Goal: Task Accomplishment & Management: Manage account settings

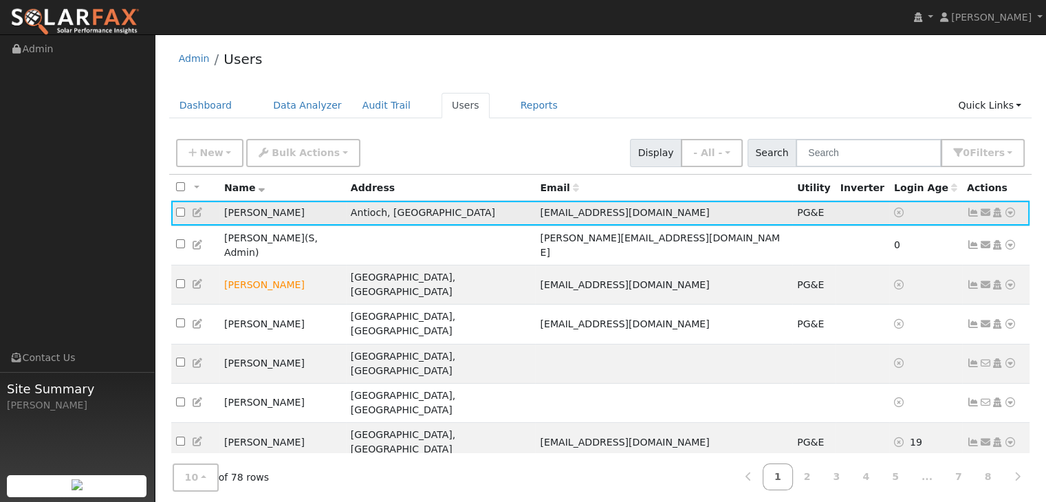
click at [272, 210] on td "[PERSON_NAME]" at bounding box center [282, 213] width 127 height 25
click at [575, 140] on div "New Add User Quick Add Quick Connect Quick Convert Lead Bulk Actions Send Email…" at bounding box center [600, 150] width 854 height 33
click at [974, 217] on icon at bounding box center [973, 213] width 12 height 10
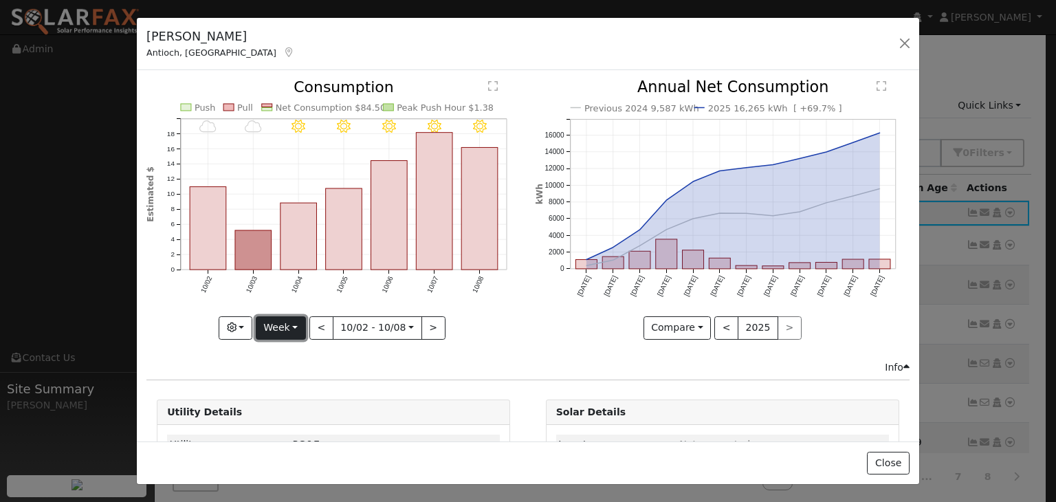
click at [297, 328] on button "Week" at bounding box center [281, 327] width 50 height 23
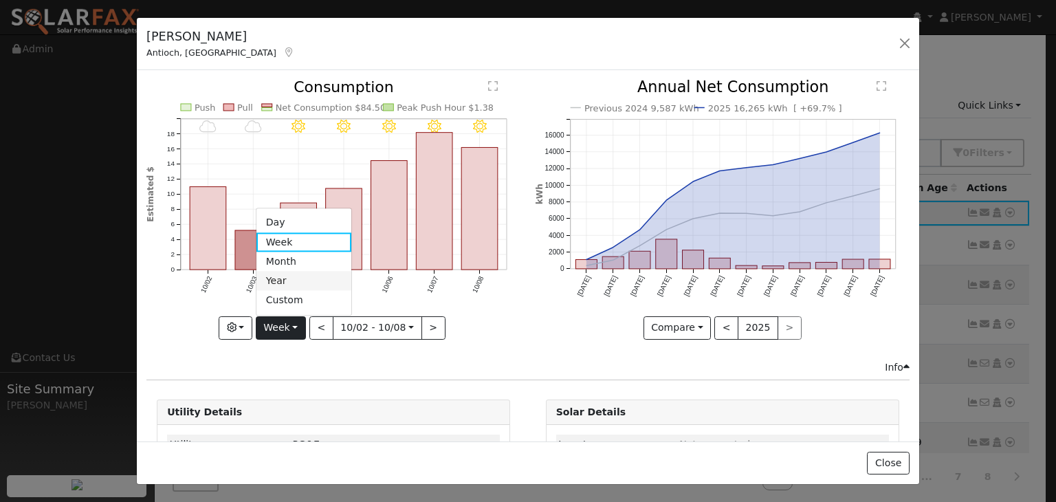
click at [314, 276] on link "Year" at bounding box center [304, 281] width 96 height 19
type input "[DATE]"
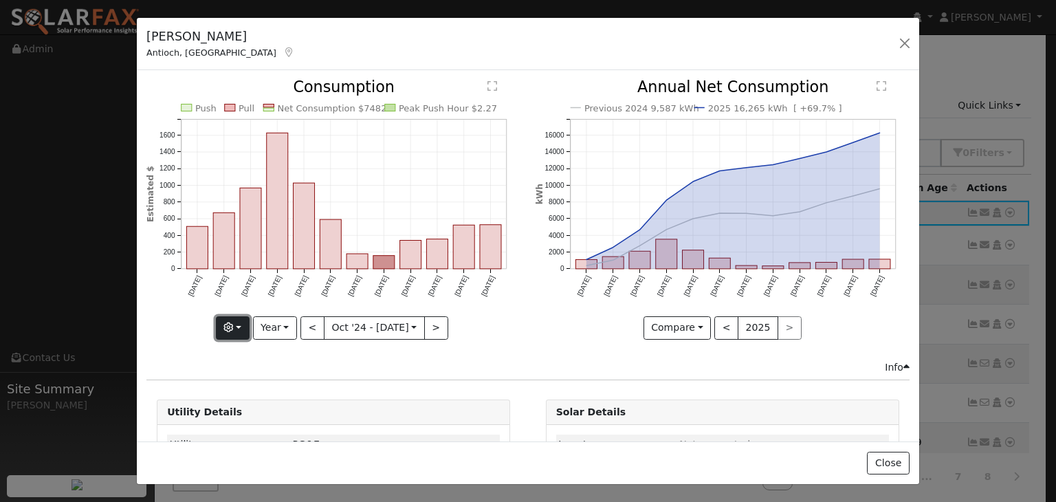
click at [244, 325] on button "button" at bounding box center [233, 327] width 34 height 23
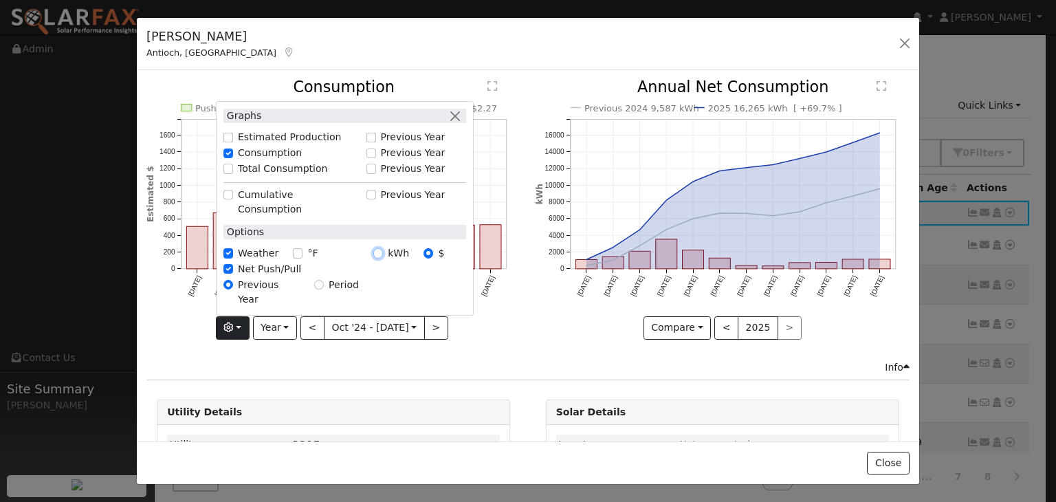
click at [382, 258] on input "kWh" at bounding box center [378, 253] width 10 height 10
radio input "true"
click at [430, 258] on input "$" at bounding box center [429, 253] width 10 height 10
radio input "true"
radio input "false"
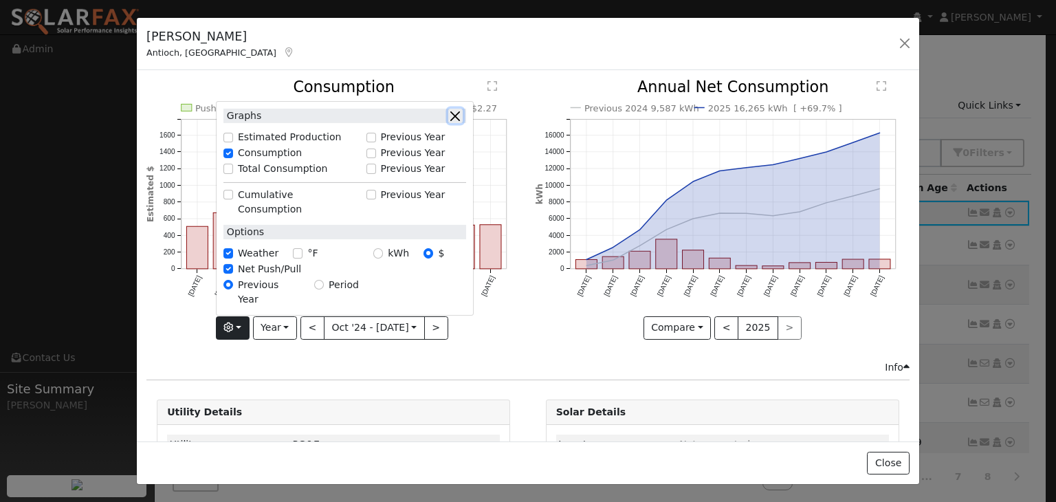
click at [457, 123] on button "button" at bounding box center [455, 116] width 14 height 14
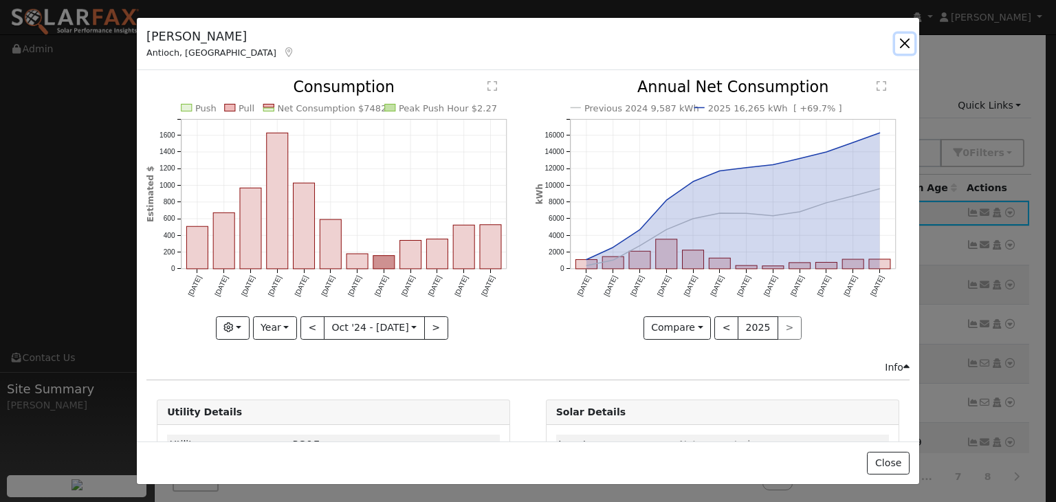
click at [901, 44] on button "button" at bounding box center [904, 43] width 19 height 19
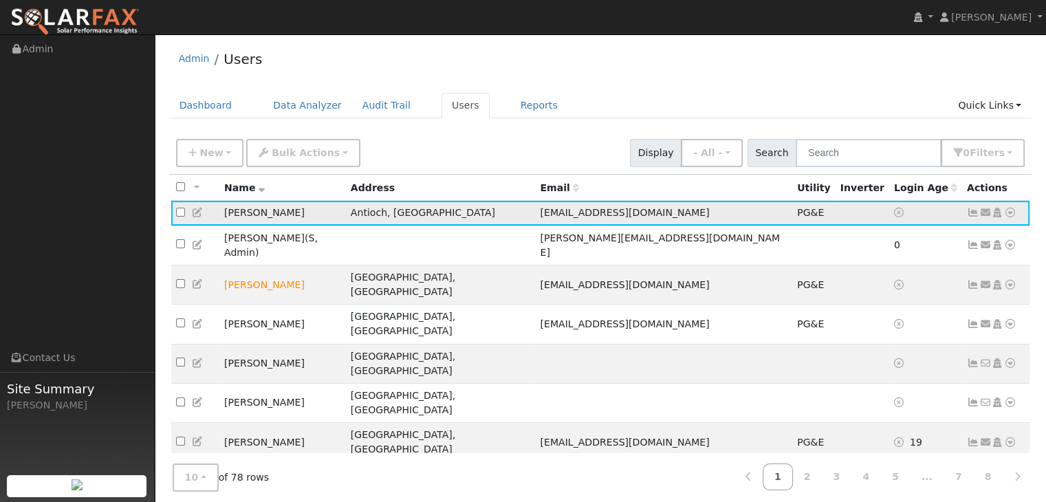
click at [969, 212] on icon at bounding box center [973, 213] width 12 height 10
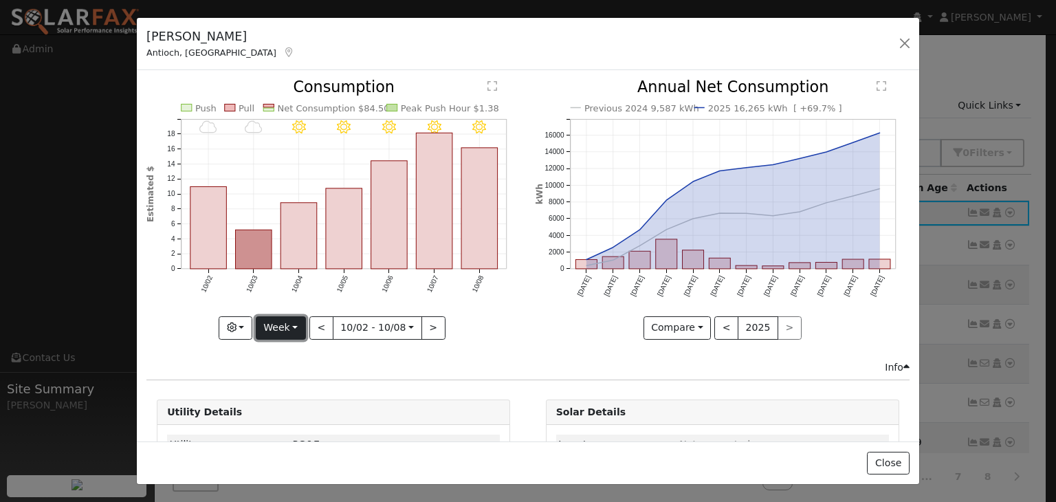
click at [295, 320] on button "Week" at bounding box center [281, 327] width 50 height 23
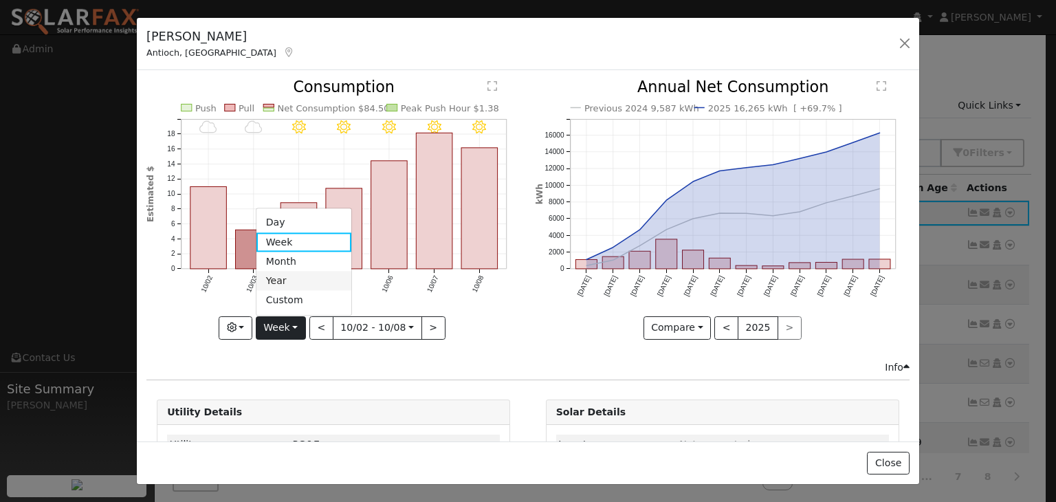
click at [307, 272] on link "Year" at bounding box center [304, 281] width 96 height 19
type input "[DATE]"
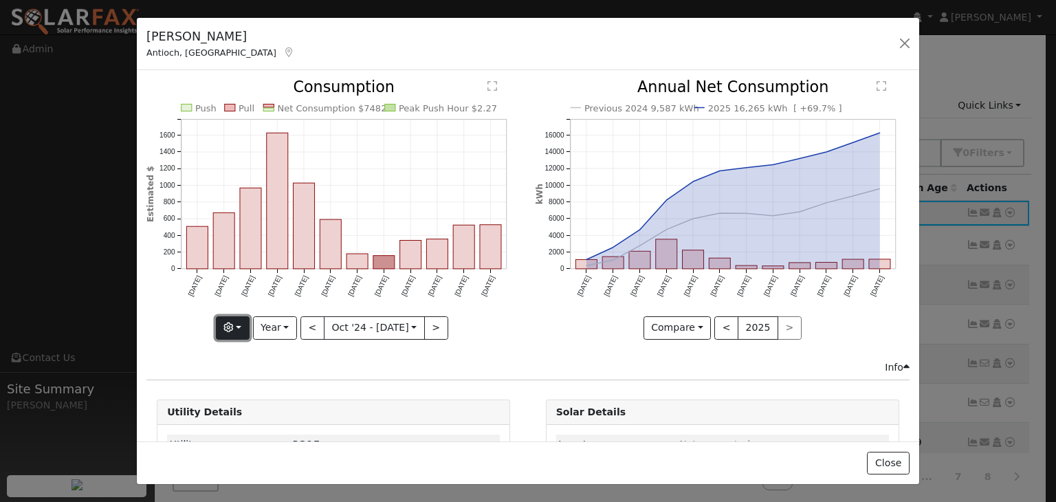
click at [239, 328] on button "button" at bounding box center [233, 327] width 34 height 23
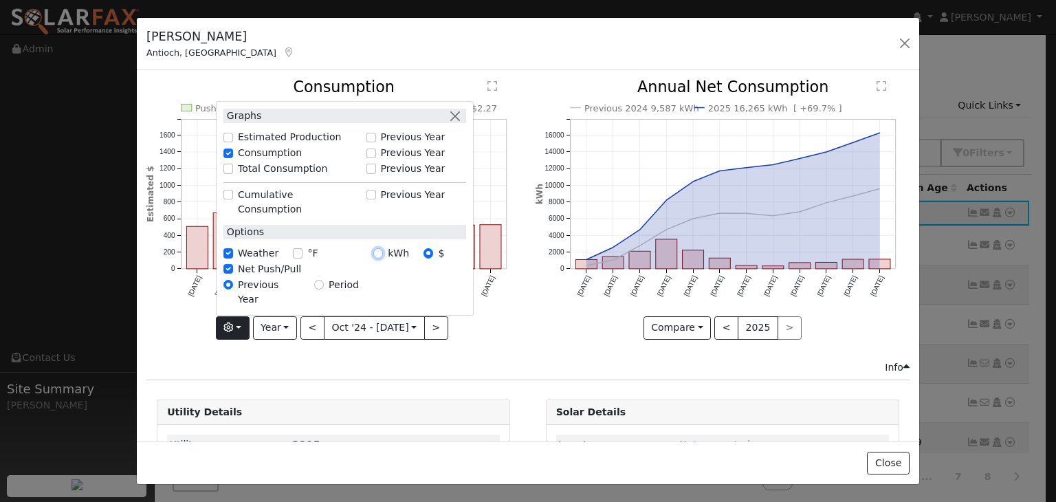
click at [380, 258] on input "kWh" at bounding box center [378, 253] width 10 height 10
radio input "true"
click at [433, 345] on div "Push Pull Net Consumption 16,265 kWh Peak Push Hour 4.9 kWh [DATE] Nov '[DATE] …" at bounding box center [334, 220] width 388 height 280
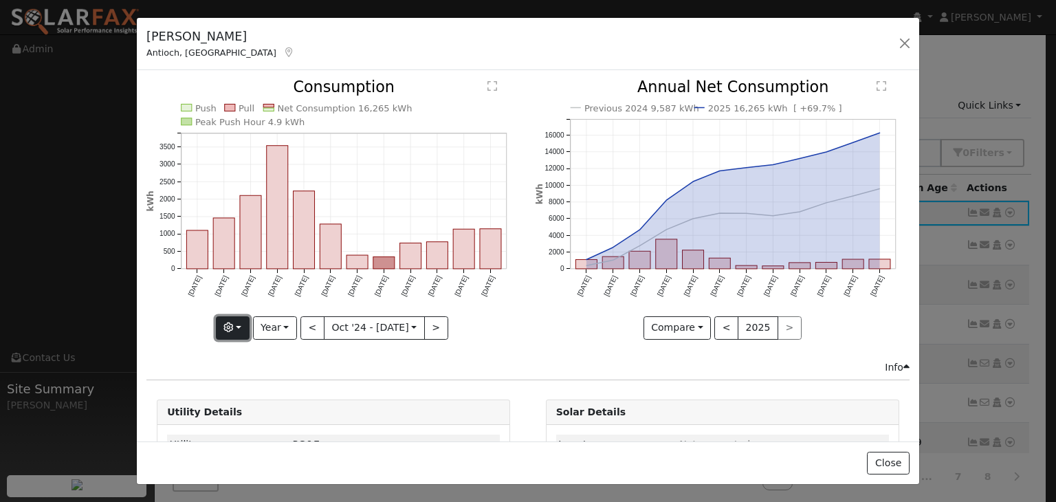
click at [238, 330] on button "button" at bounding box center [233, 327] width 34 height 23
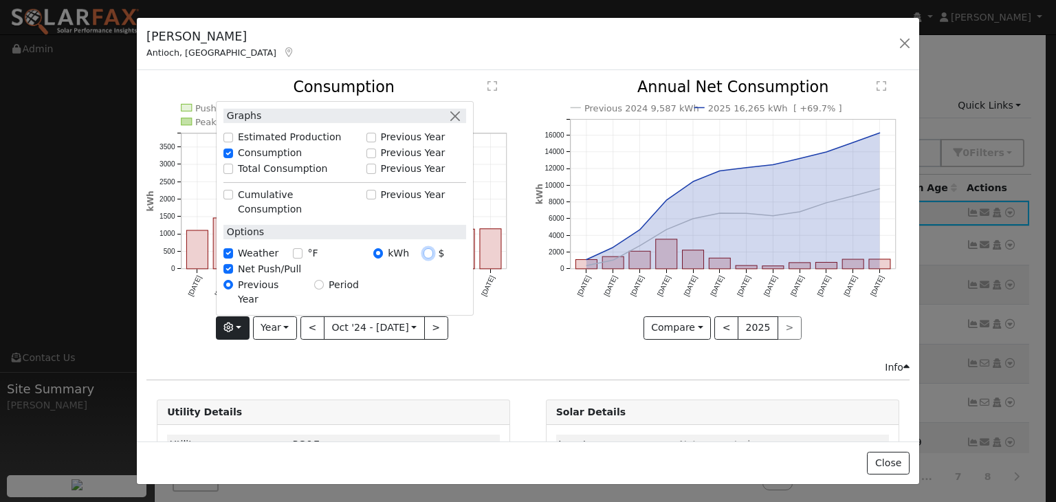
click at [429, 258] on input "$" at bounding box center [429, 253] width 10 height 10
radio input "true"
radio input "false"
click at [406, 360] on div "Info" at bounding box center [529, 367] width 778 height 14
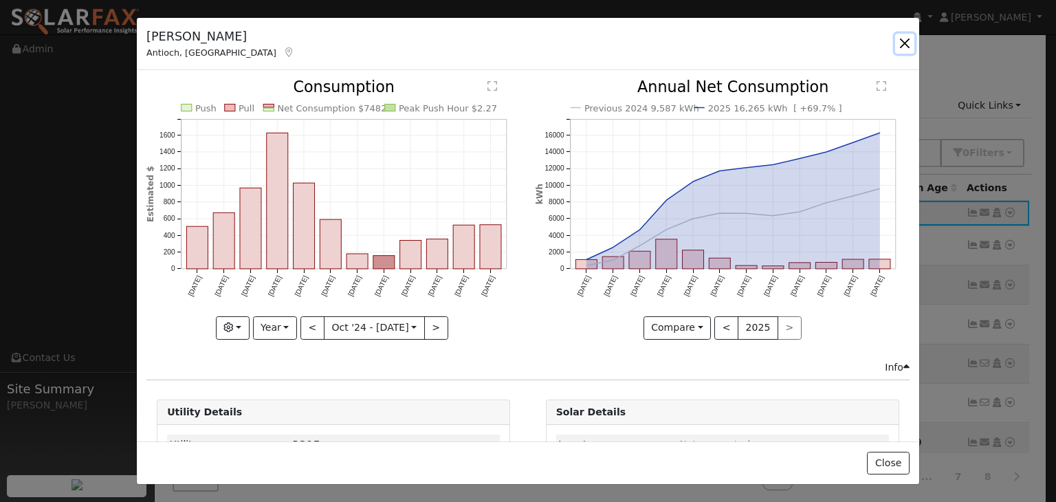
click at [904, 36] on button "button" at bounding box center [904, 43] width 19 height 19
